Goal: Answer question/provide support: Share knowledge or assist other users

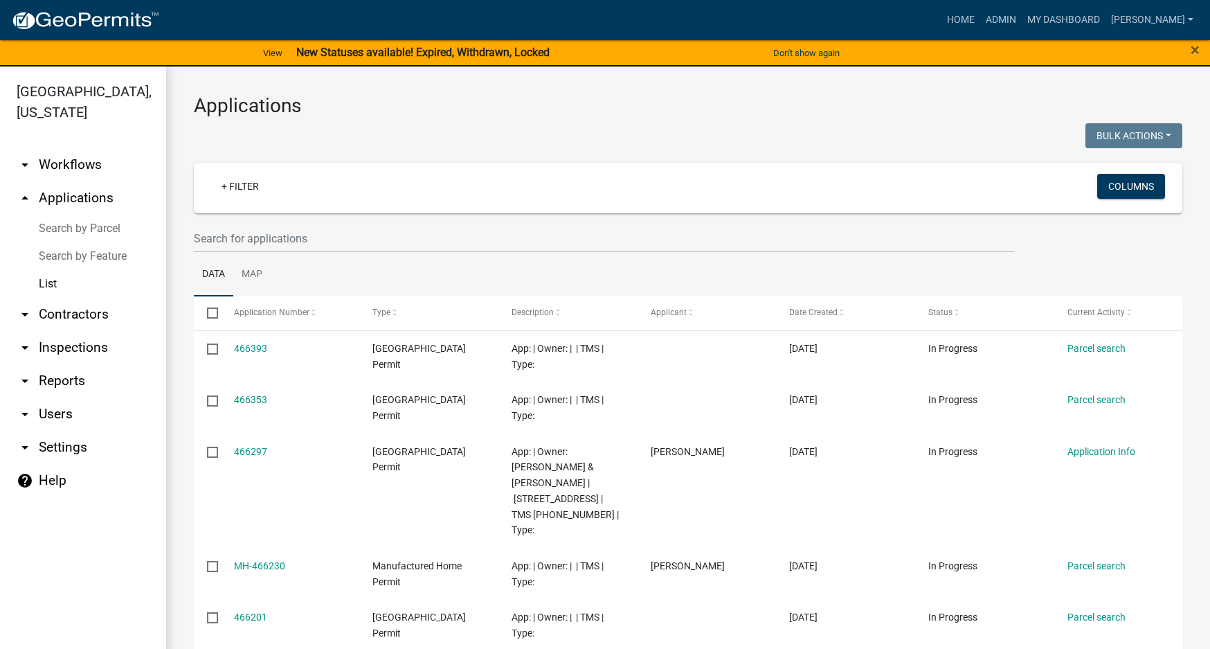
select select "3: 100"
click at [249, 184] on link "+ Filter" at bounding box center [241, 186] width 60 height 25
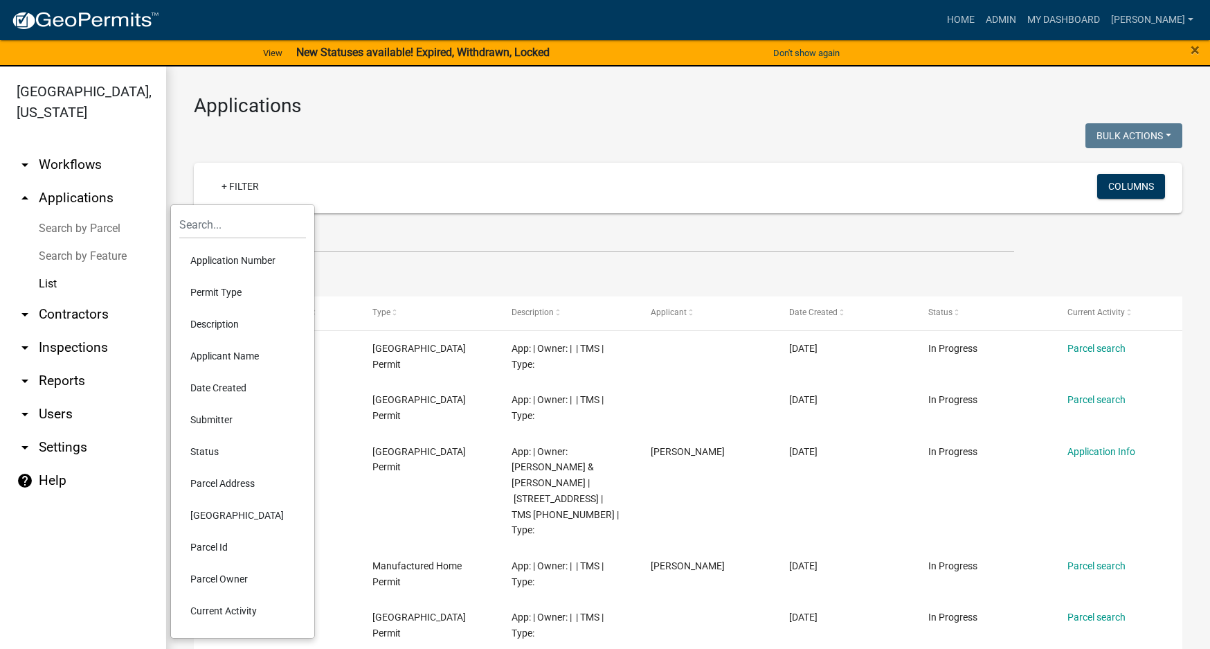
click at [226, 294] on li "Permit Type" at bounding box center [242, 292] width 127 height 32
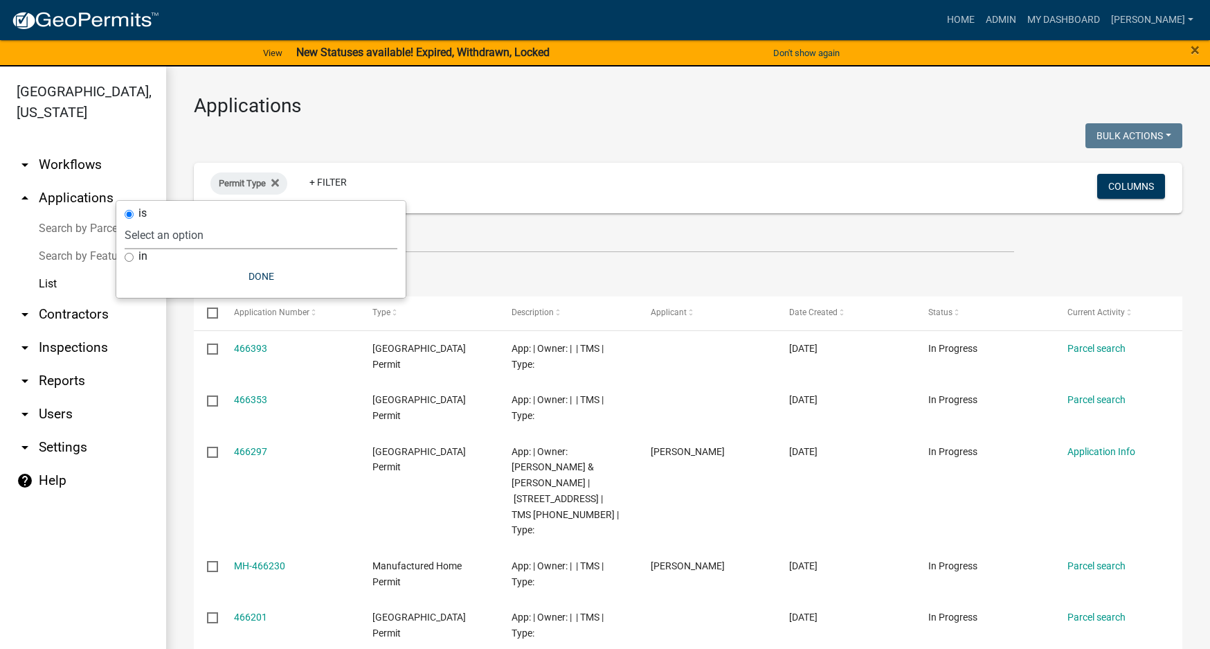
click at [157, 234] on select "Select an option General Contractor (Registration) General Contractor (Renewal)…" at bounding box center [261, 235] width 273 height 28
select select "52342fe3-d136-42cf-92d2-fc33224c8819"
click at [189, 221] on select "Select an option General Contractor (Registration) General Contractor (Renewal)…" at bounding box center [261, 235] width 273 height 28
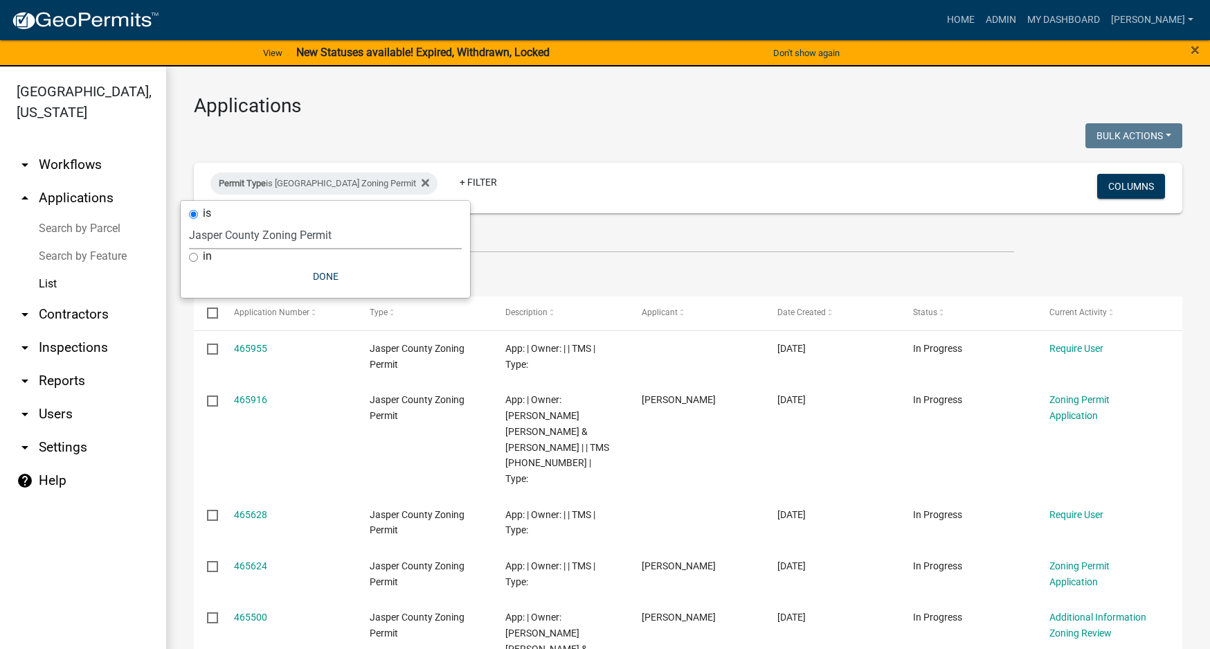
click at [193, 259] on input "in" at bounding box center [193, 257] width 9 height 9
radio input "true"
select select
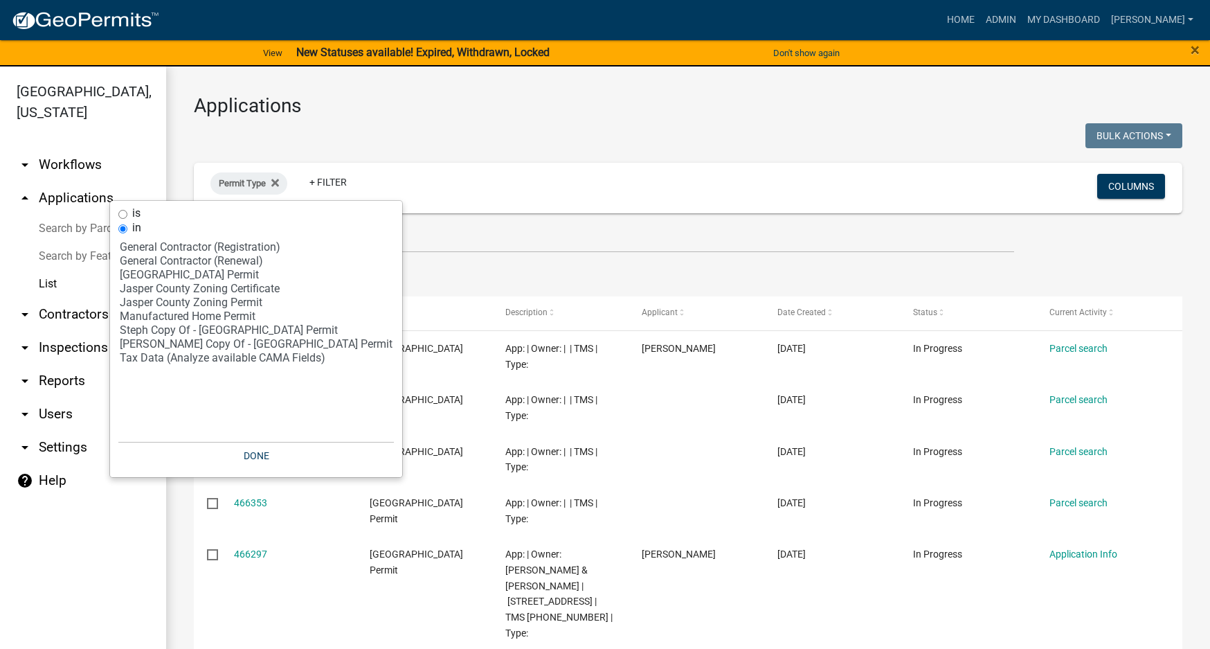
click at [123, 214] on input "is" at bounding box center [122, 214] width 9 height 9
radio input "true"
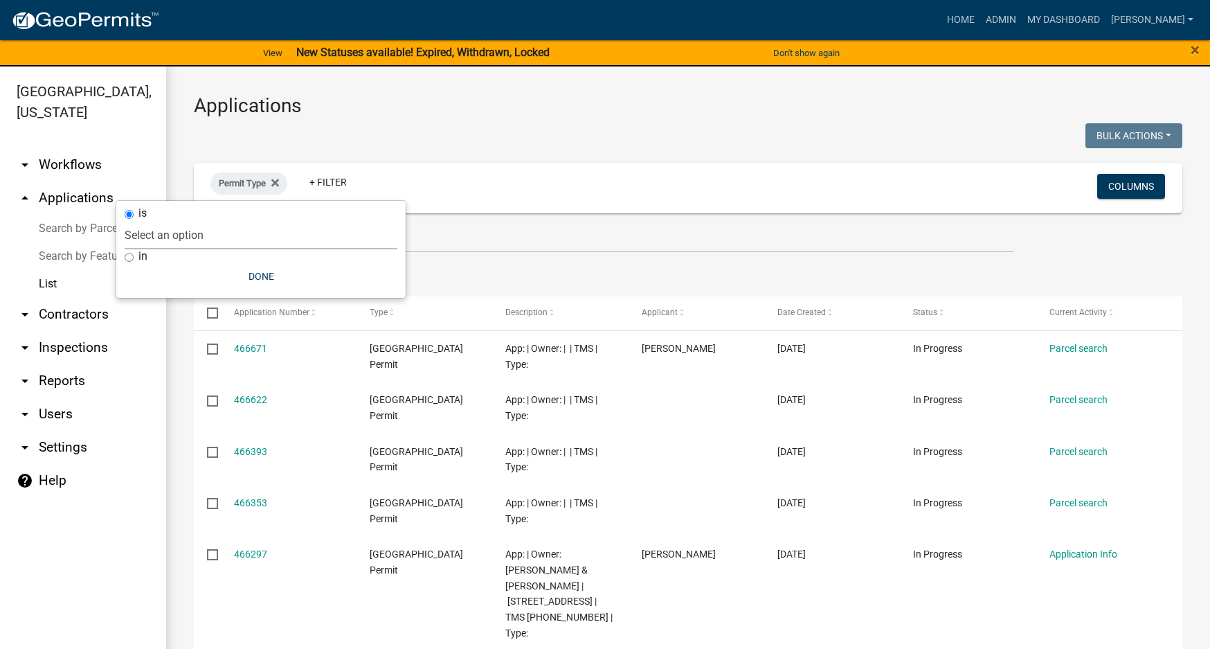
click at [150, 233] on select "Select an option General Contractor (Registration) General Contractor (Renewal)…" at bounding box center [261, 235] width 273 height 28
select select "52342fe3-d136-42cf-92d2-fc33224c8819"
click at [189, 221] on select "Select an option General Contractor (Registration) General Contractor (Renewal)…" at bounding box center [261, 235] width 273 height 28
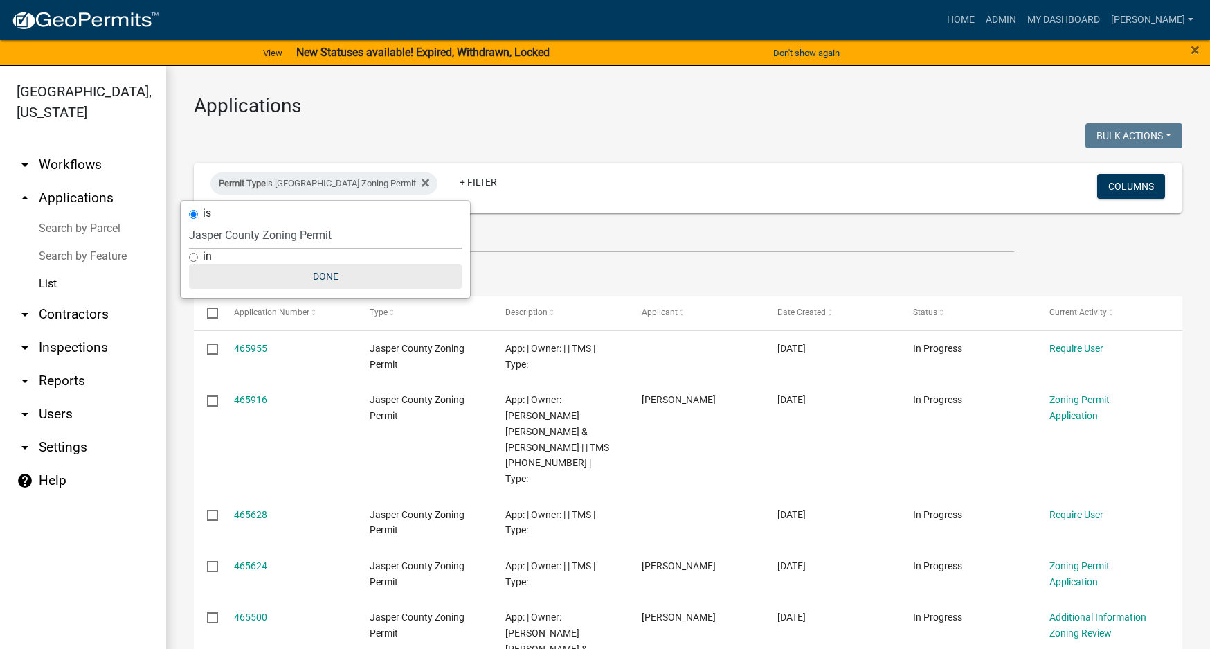
click at [332, 274] on button "Done" at bounding box center [325, 276] width 273 height 25
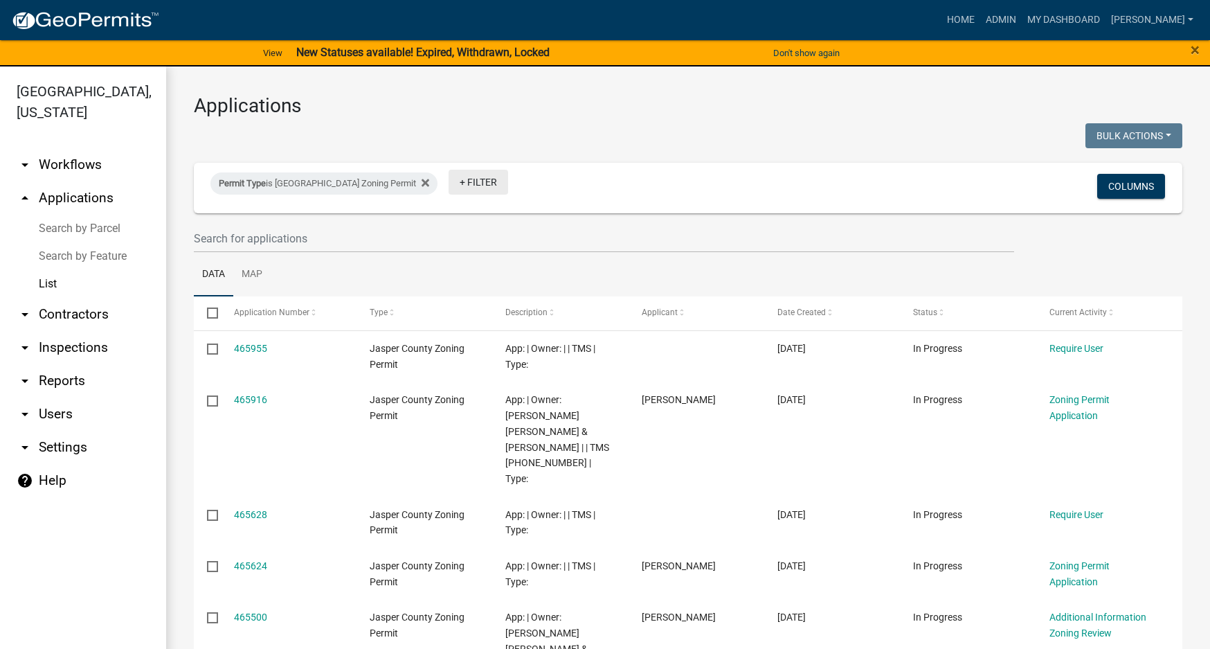
click at [456, 179] on link "+ Filter" at bounding box center [479, 182] width 60 height 25
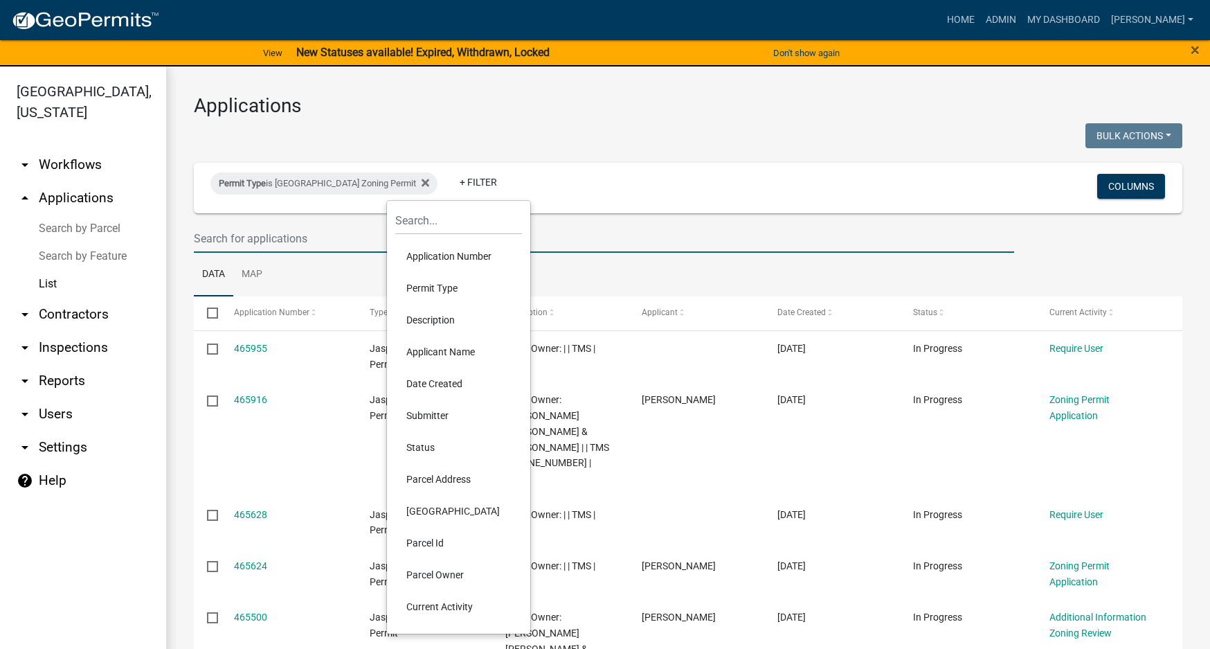
click at [309, 229] on input "text" at bounding box center [604, 238] width 821 height 28
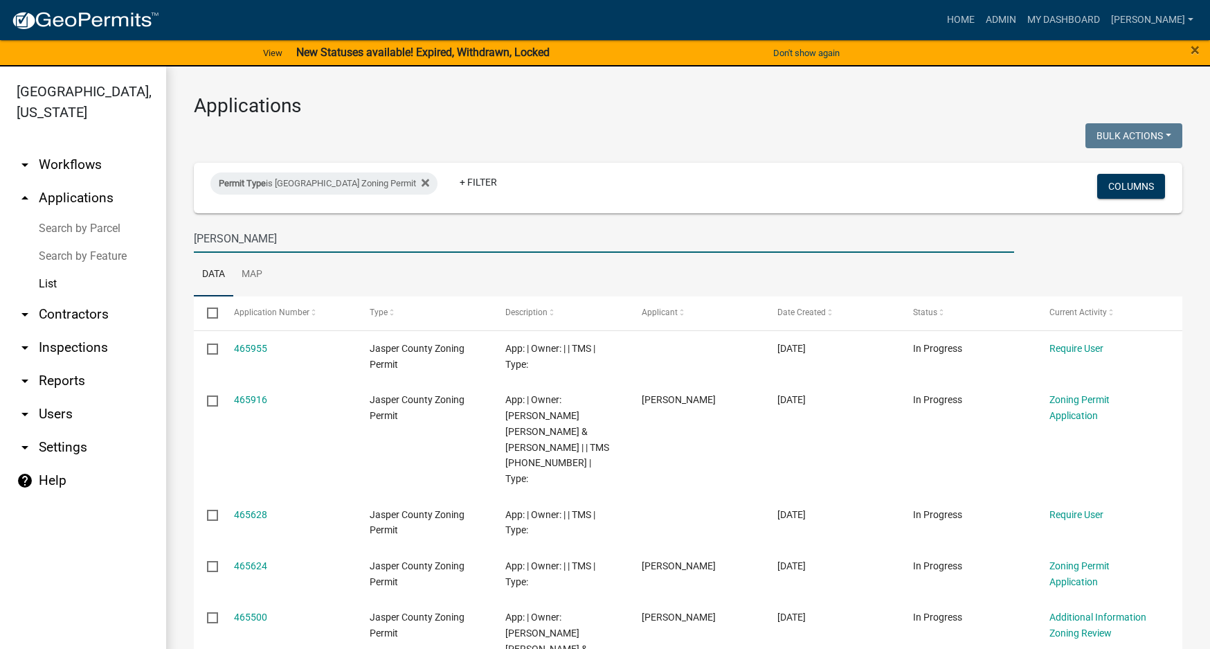
type input "[PERSON_NAME]"
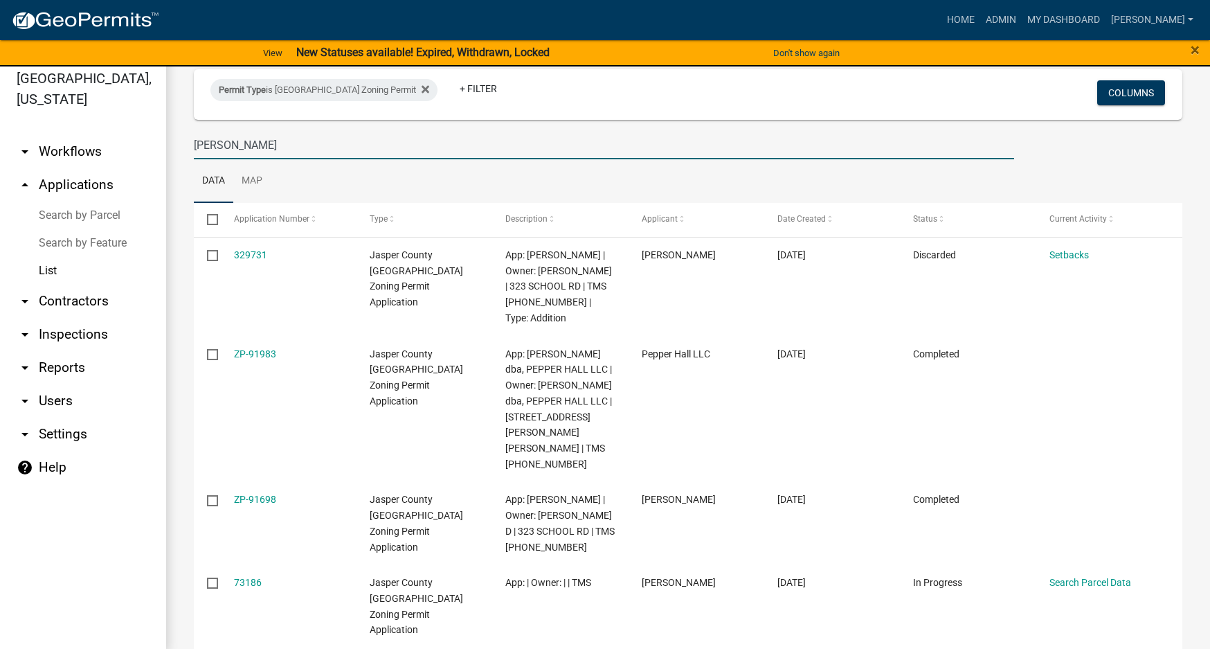
scroll to position [17, 0]
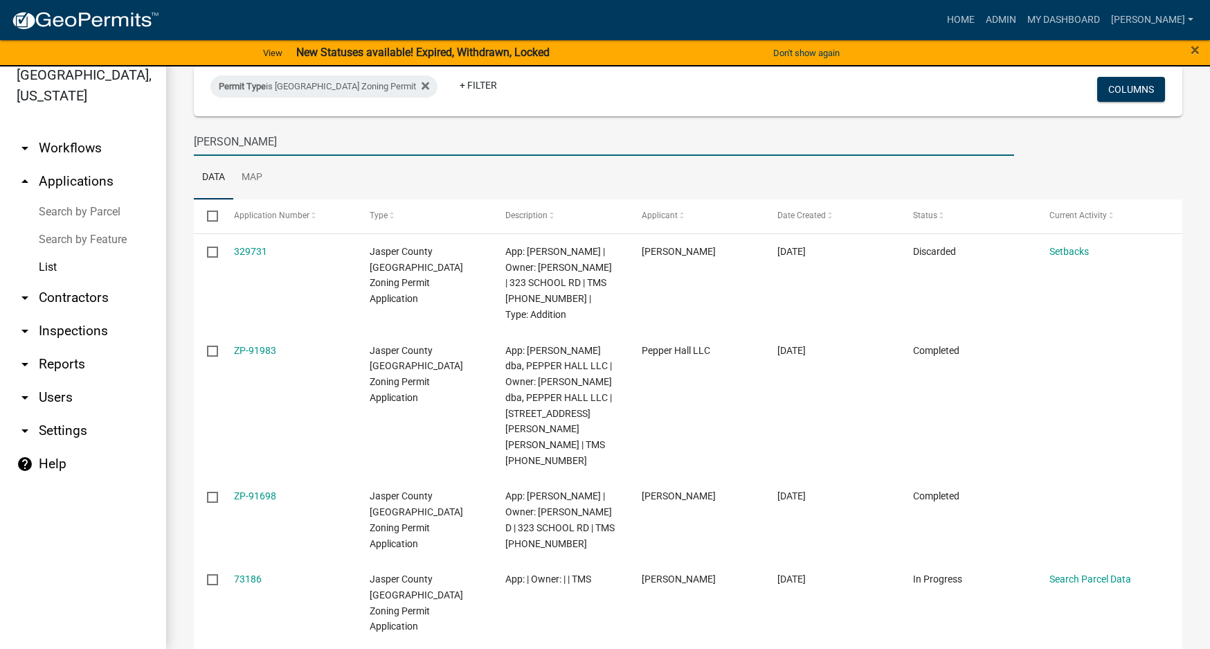
click at [249, 351] on link "ZP-91983" at bounding box center [255, 350] width 42 height 11
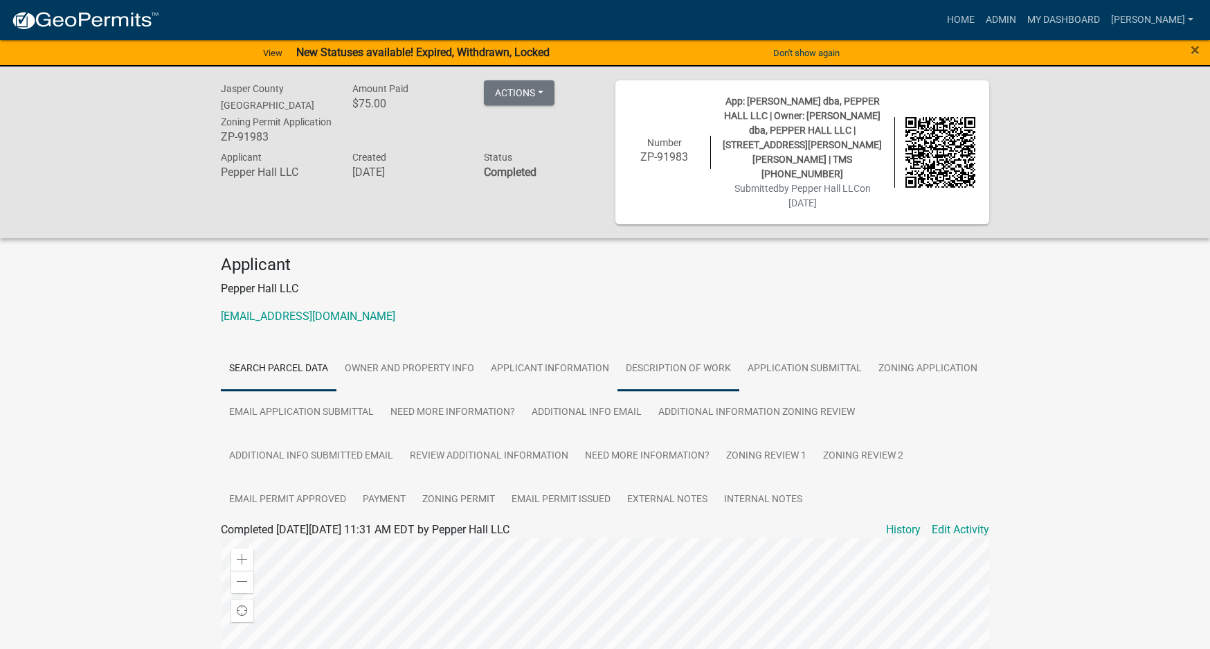
click at [643, 347] on link "Description of Work" at bounding box center [679, 369] width 122 height 44
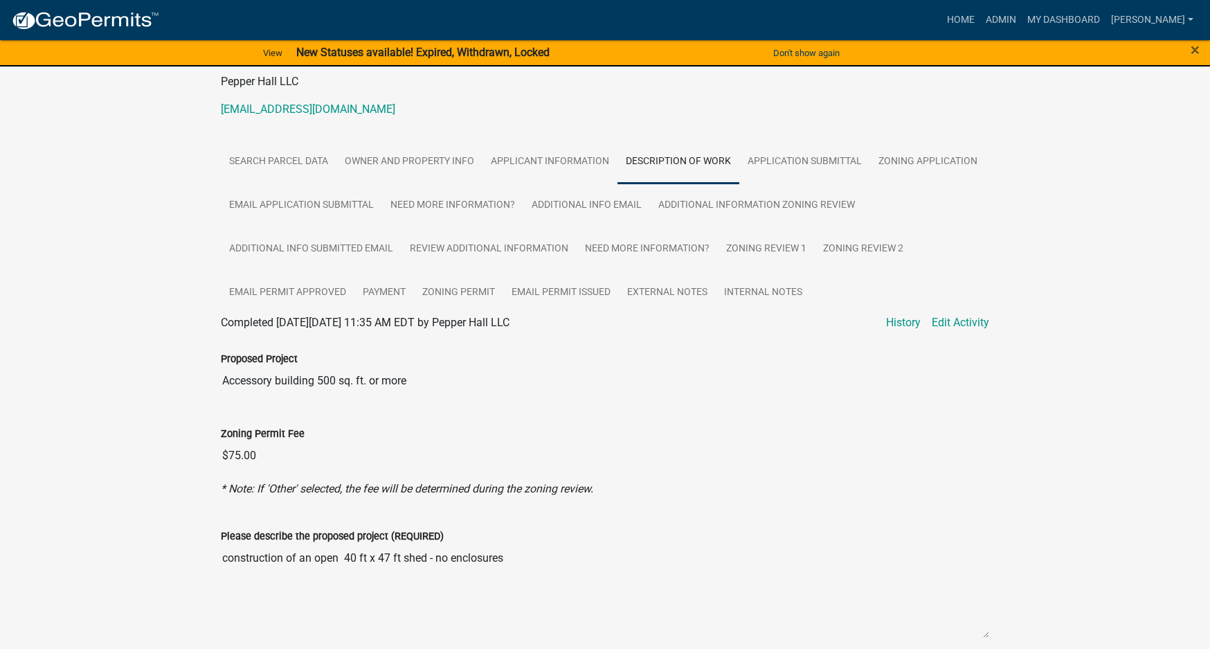
scroll to position [208, 0]
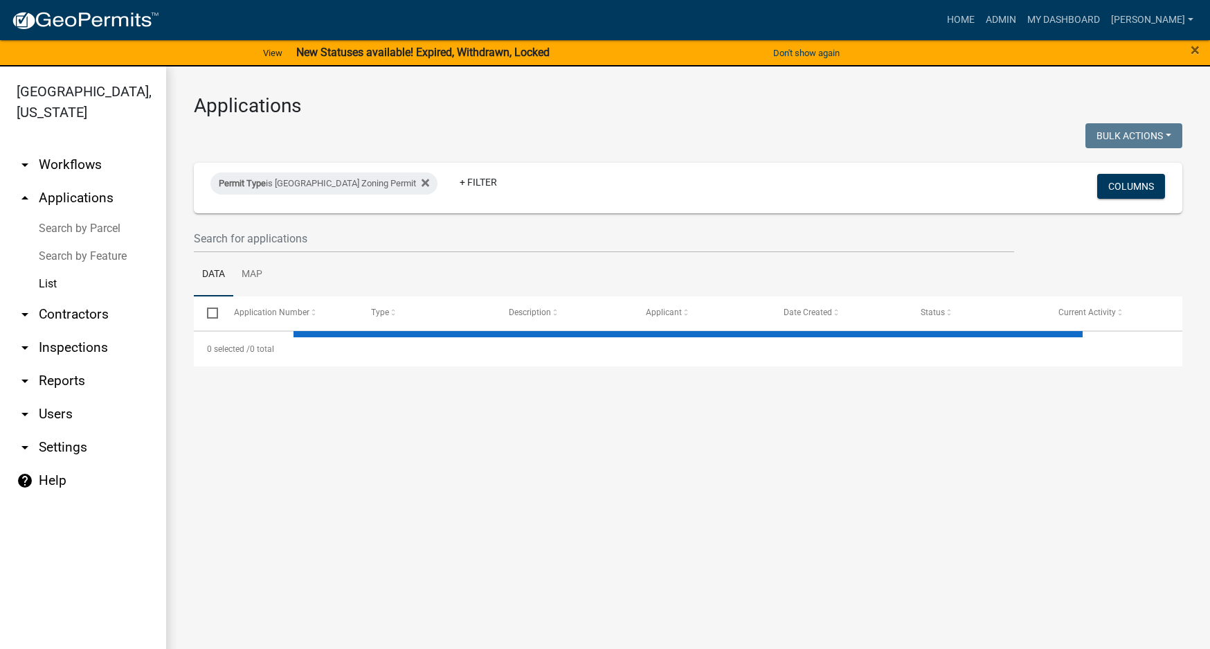
select select "3: 100"
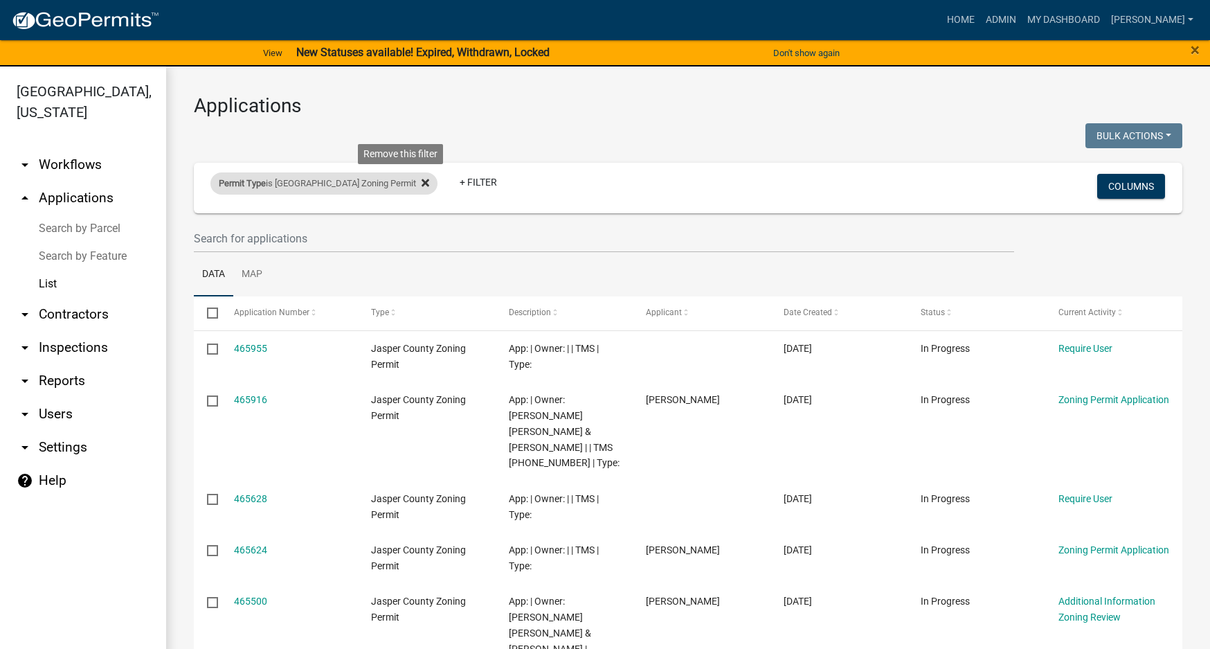
click at [422, 183] on icon at bounding box center [426, 183] width 8 height 8
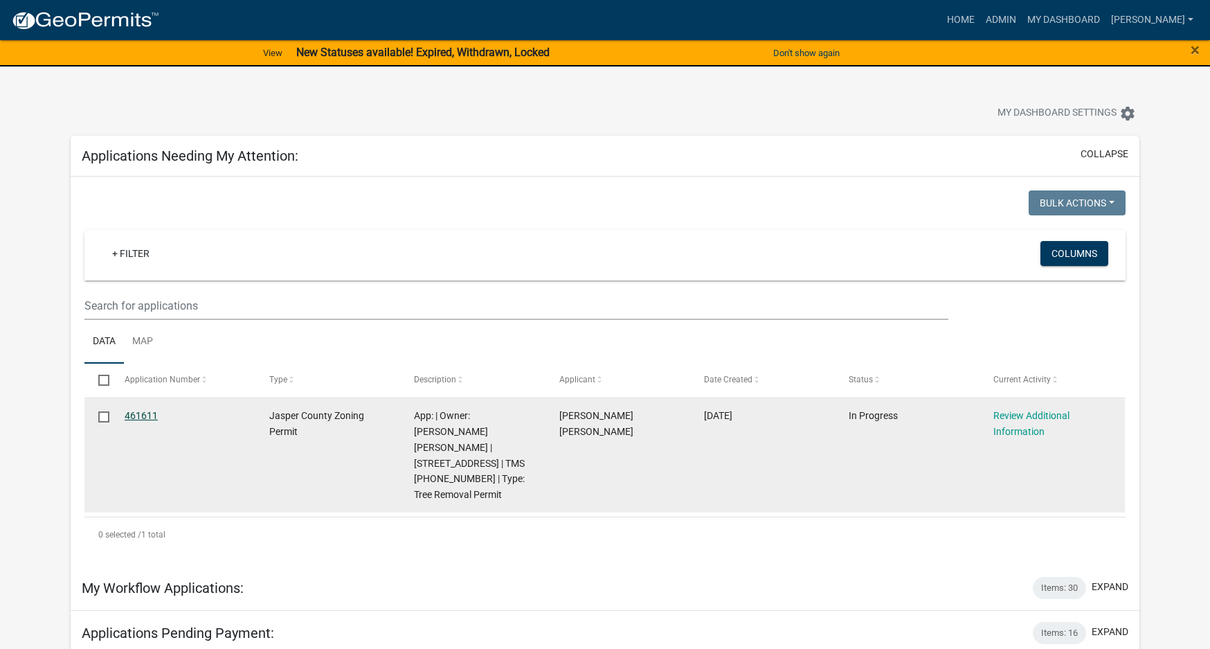
click at [140, 411] on link "461611" at bounding box center [141, 415] width 33 height 11
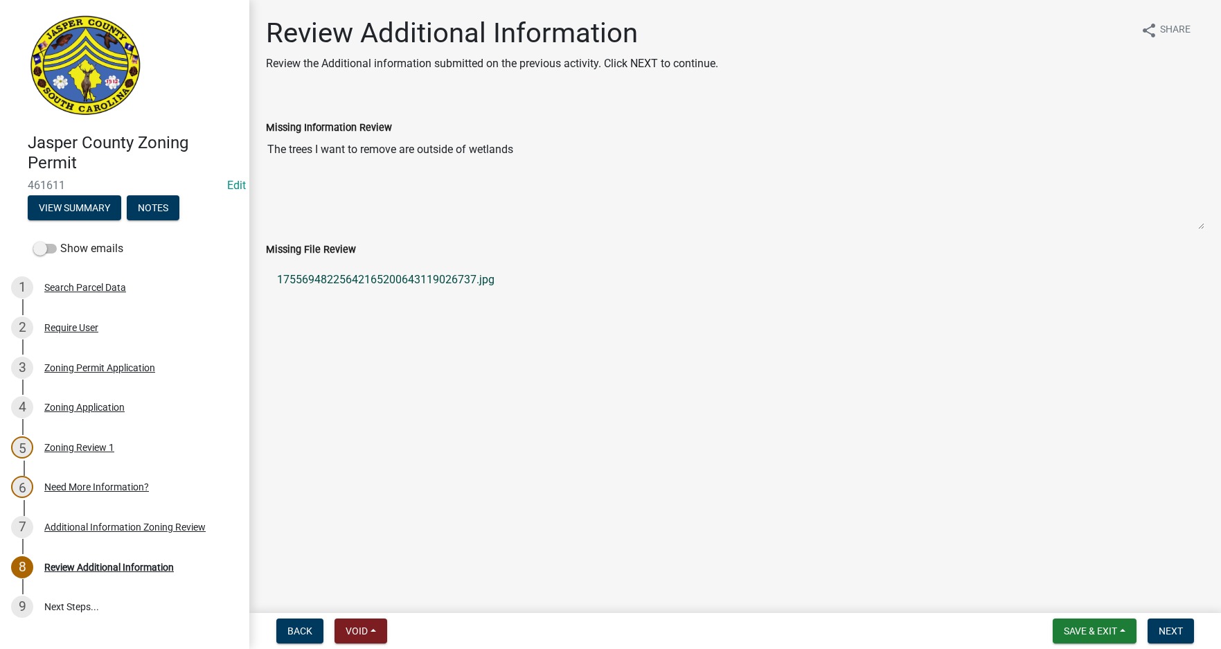
click at [423, 278] on link "17556948225642165200643119026737.jpg" at bounding box center [735, 279] width 938 height 33
click at [1165, 630] on span "Next" at bounding box center [1170, 630] width 24 height 11
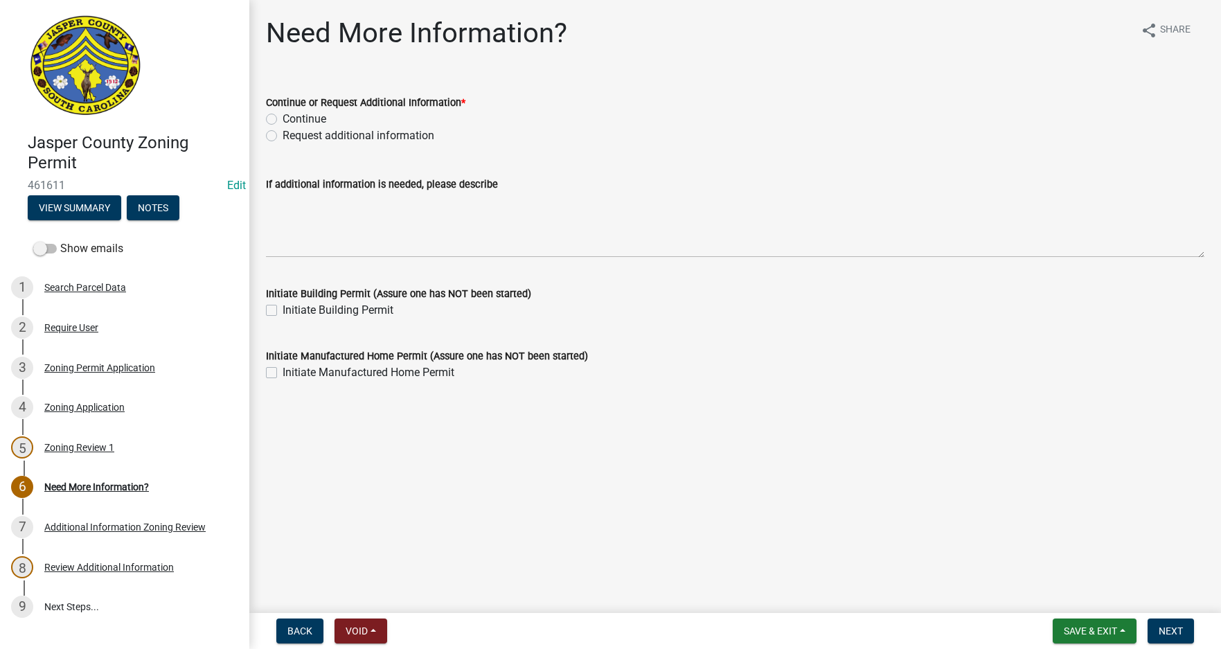
click at [283, 136] on label "Request additional information" at bounding box center [359, 135] width 152 height 17
click at [283, 136] on input "Request additional information" at bounding box center [287, 131] width 9 height 9
radio input "true"
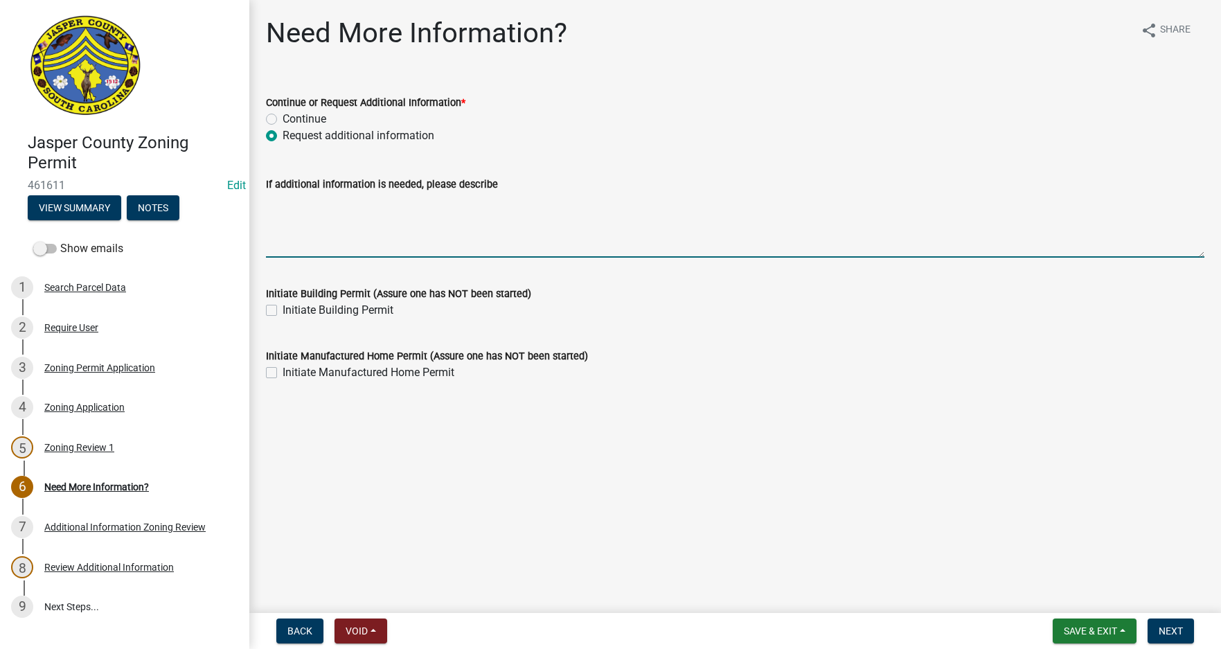
click at [293, 215] on textarea "If additional information is needed, please describe" at bounding box center [735, 225] width 938 height 65
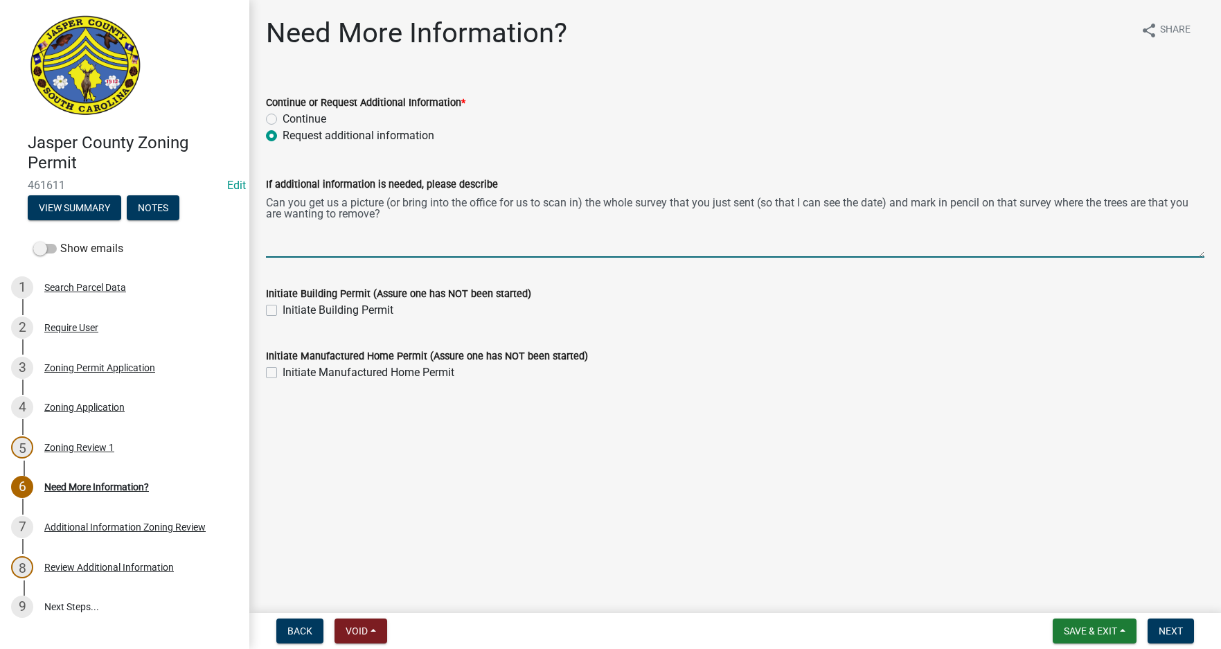
drag, startPoint x: 760, startPoint y: 202, endPoint x: 894, endPoint y: 205, distance: 134.4
click at [894, 205] on textarea "Can you get us a picture (or bring into the office for us to scan in) the whole…" at bounding box center [735, 225] width 938 height 65
drag, startPoint x: 809, startPoint y: 204, endPoint x: 852, endPoint y: 204, distance: 43.6
click at [852, 204] on textarea "Can you get us a picture (or bring into the office for us to scan in) the whole…" at bounding box center [735, 225] width 938 height 65
drag, startPoint x: 780, startPoint y: 202, endPoint x: 810, endPoint y: 202, distance: 30.5
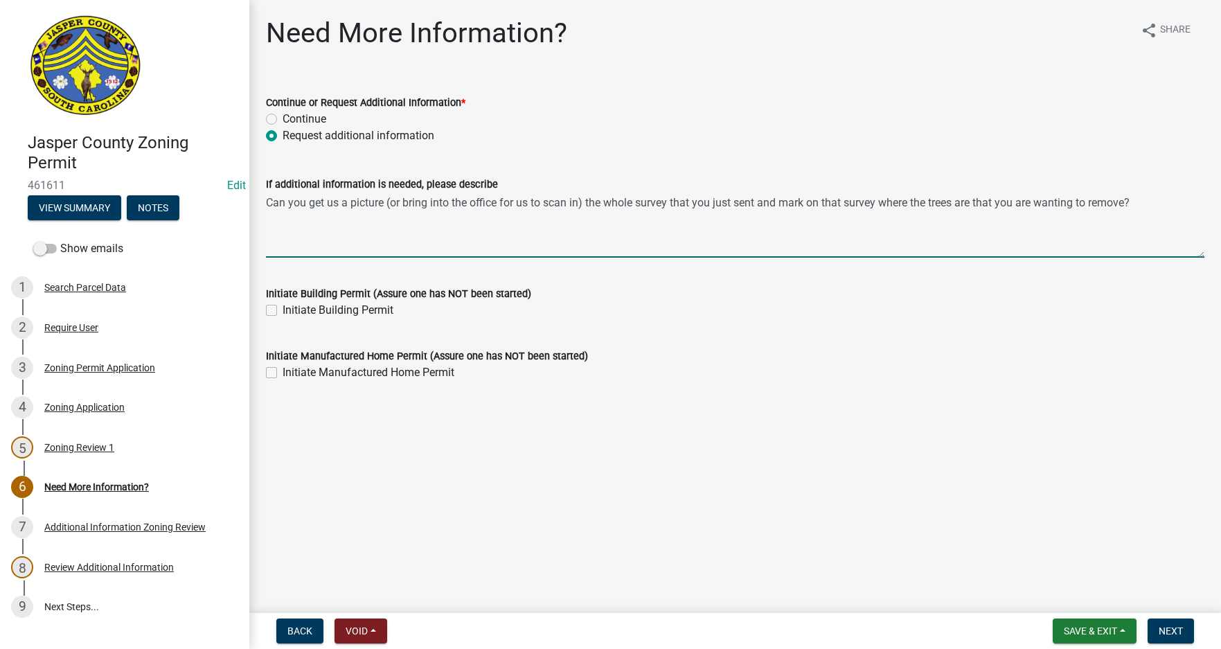
click at [810, 202] on textarea "Can you get us a picture (or bring into the office for us to scan in) the whole…" at bounding box center [735, 225] width 938 height 65
type textarea "Can you get us a picture (or bring into the office for us to scan in) the whole…"
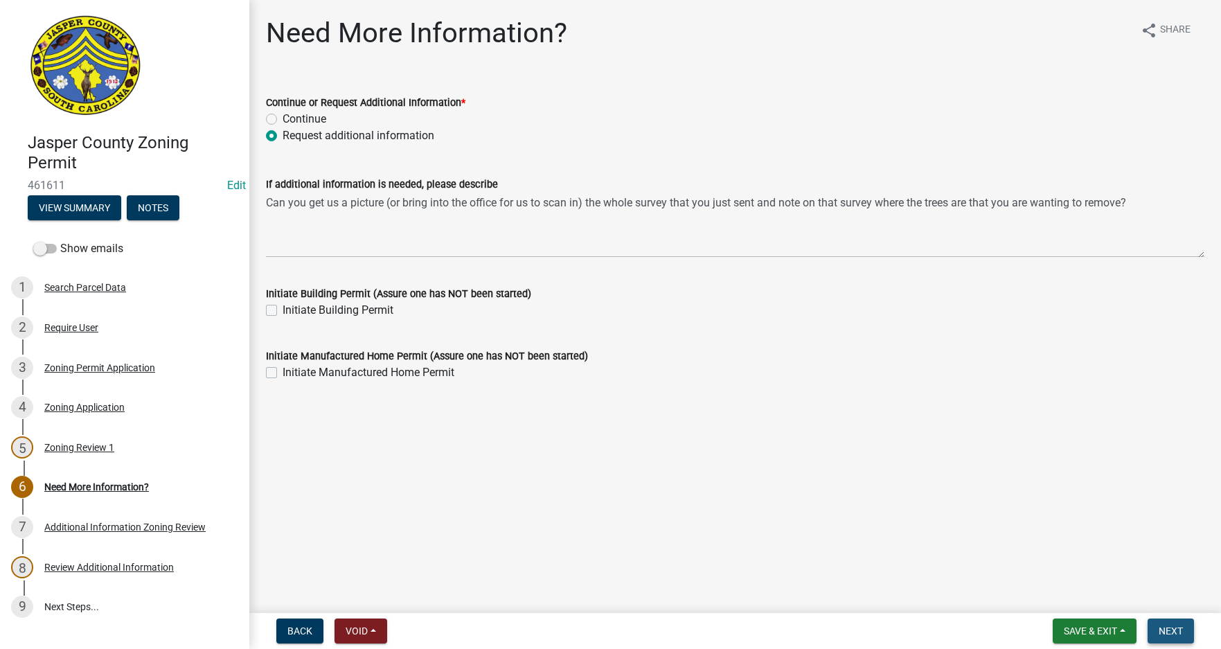
click at [1181, 632] on span "Next" at bounding box center [1170, 630] width 24 height 11
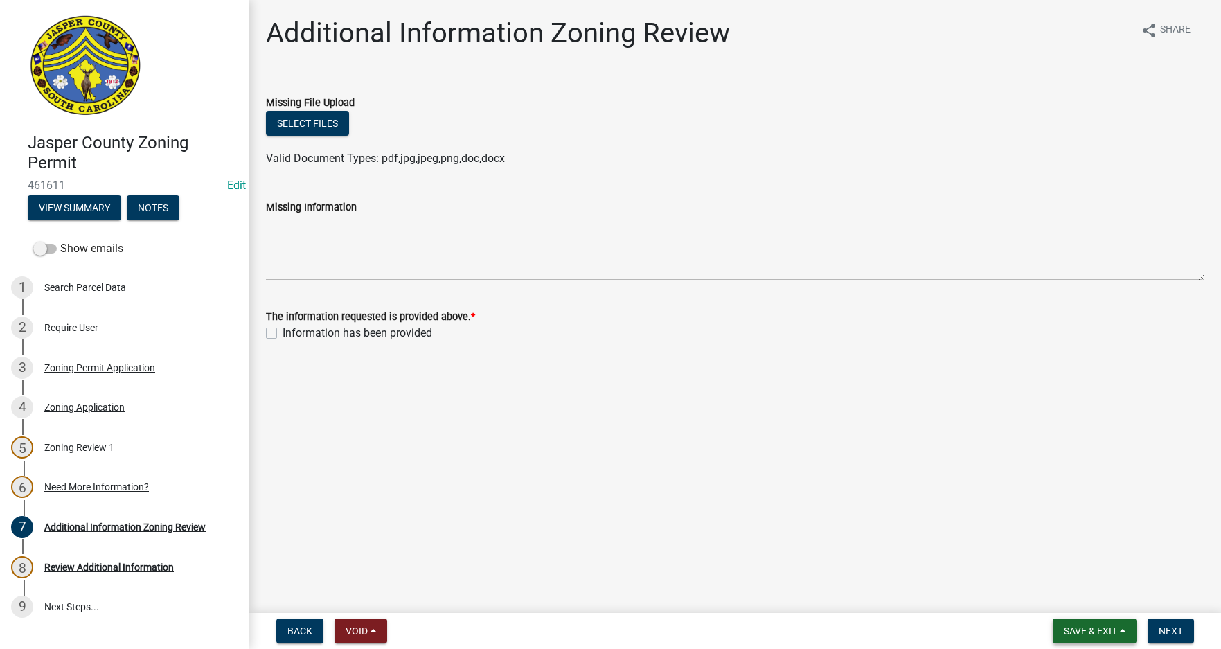
click at [1086, 629] on span "Save & Exit" at bounding box center [1090, 630] width 53 height 11
click at [1074, 596] on button "Save & Exit" at bounding box center [1081, 594] width 111 height 33
